Goal: Find specific page/section: Find specific page/section

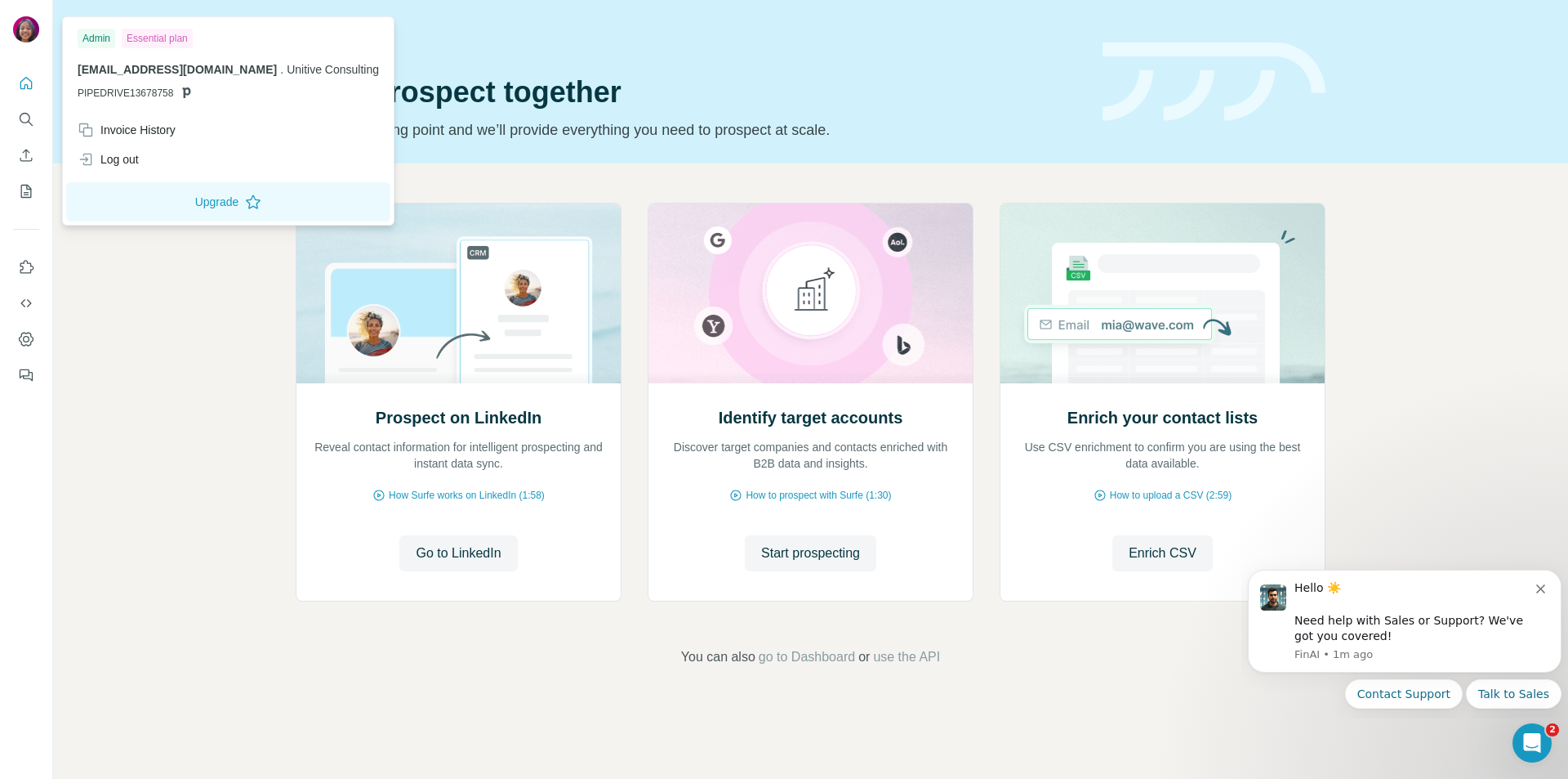
click at [30, 24] on img at bounding box center [26, 29] width 26 height 26
click at [28, 29] on img at bounding box center [26, 29] width 26 height 26
click at [24, 83] on icon "Quick start" at bounding box center [25, 83] width 16 height 16
click at [29, 29] on img at bounding box center [26, 29] width 26 height 26
click at [28, 83] on icon "Quick start" at bounding box center [25, 83] width 16 height 16
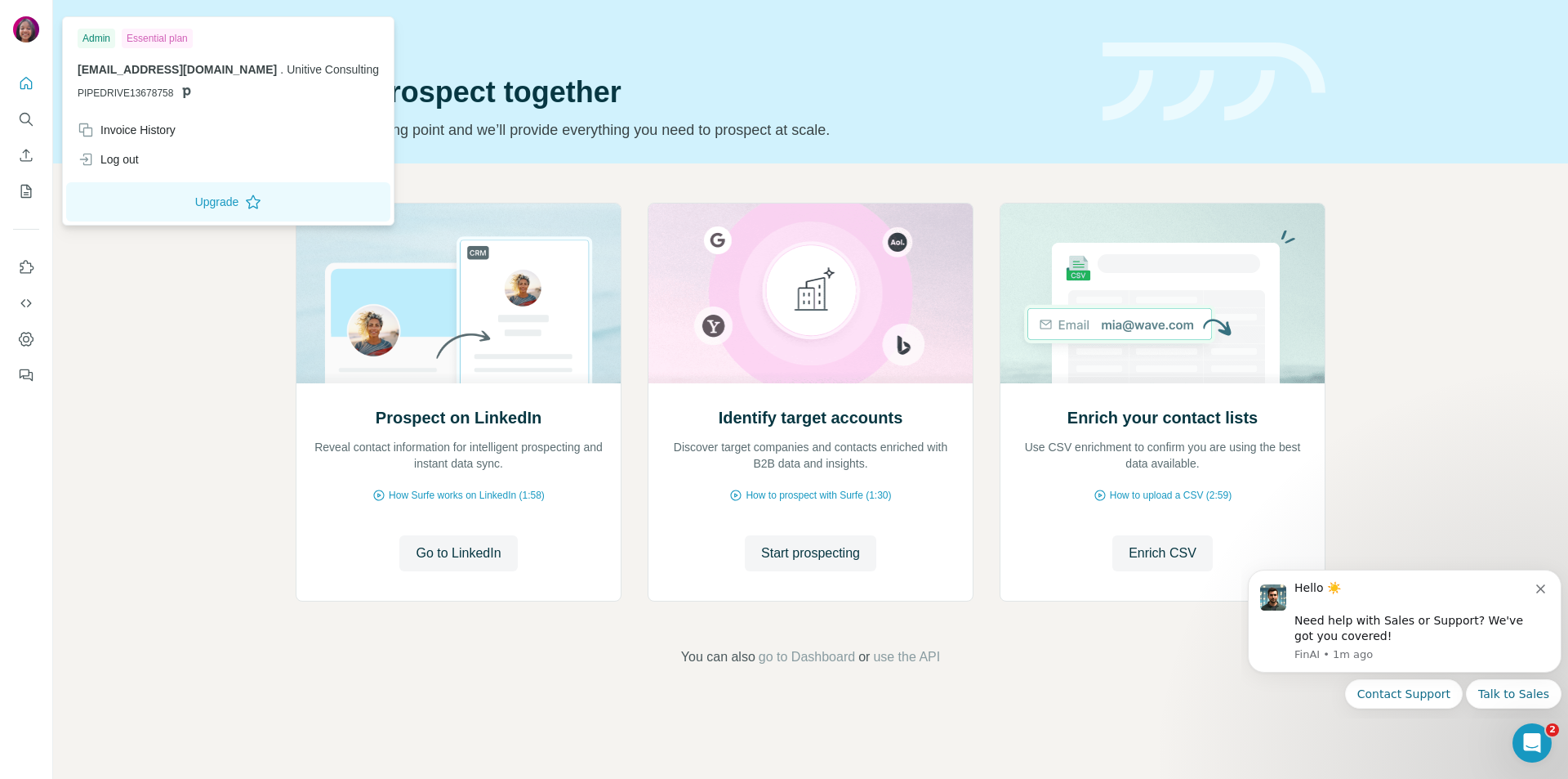
click at [30, 31] on img at bounding box center [26, 29] width 26 height 26
click at [19, 26] on img at bounding box center [26, 29] width 26 height 26
click at [25, 83] on icon "Quick start" at bounding box center [25, 83] width 16 height 16
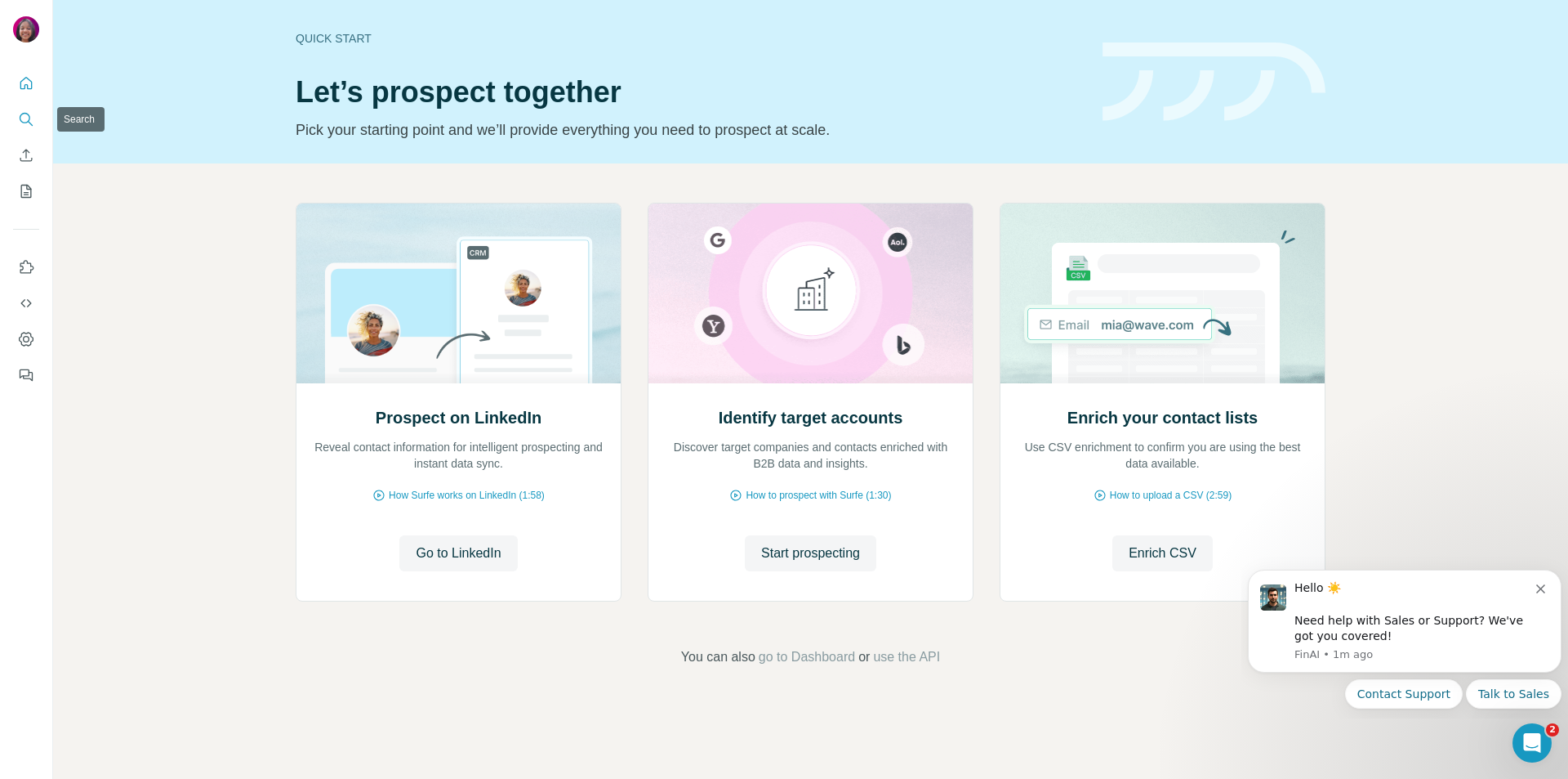
click at [21, 119] on icon "Search" at bounding box center [25, 119] width 16 height 16
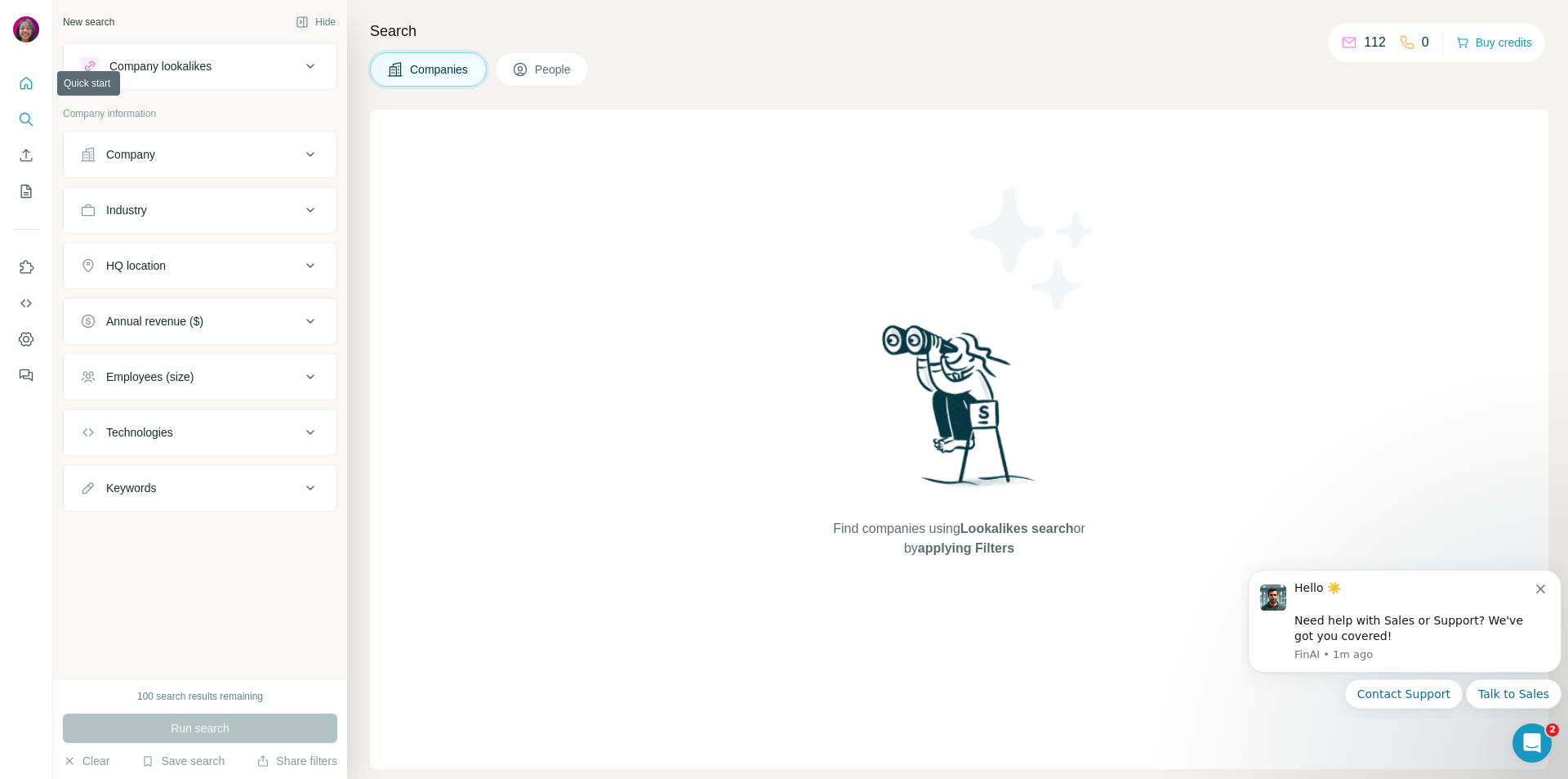
click at [23, 83] on icon "Quick start" at bounding box center [25, 83] width 16 height 16
